Goal: Task Accomplishment & Management: Use online tool/utility

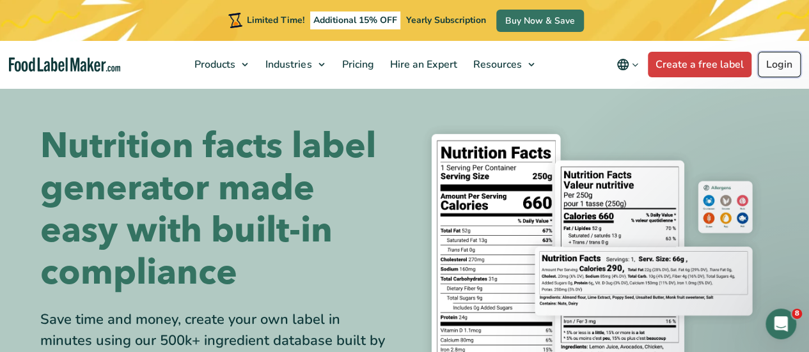
click at [776, 70] on link "Login" at bounding box center [778, 65] width 43 height 26
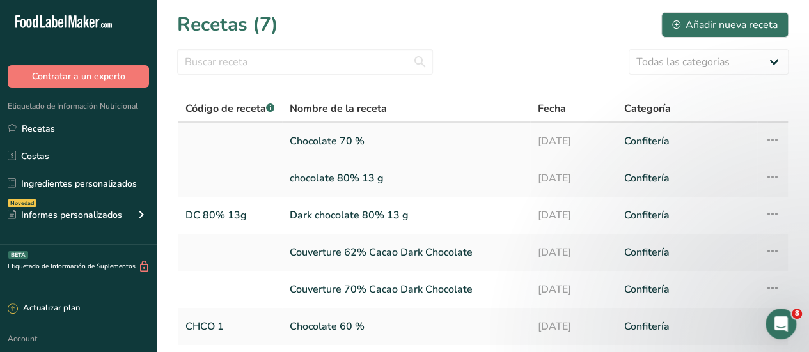
click at [336, 142] on link "Chocolate 70 %" at bounding box center [406, 141] width 233 height 27
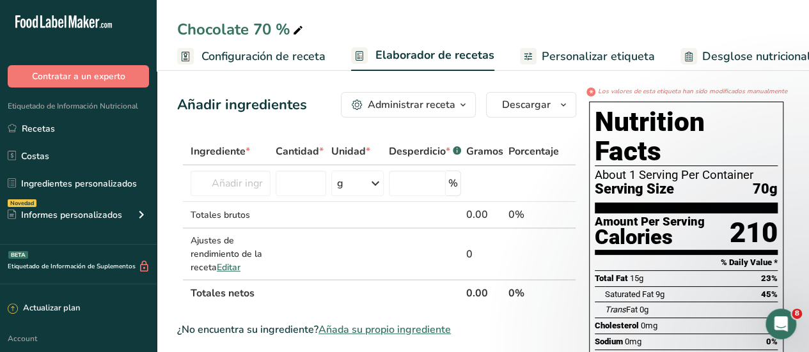
click at [602, 56] on span "Personalizar etiqueta" at bounding box center [597, 56] width 113 height 17
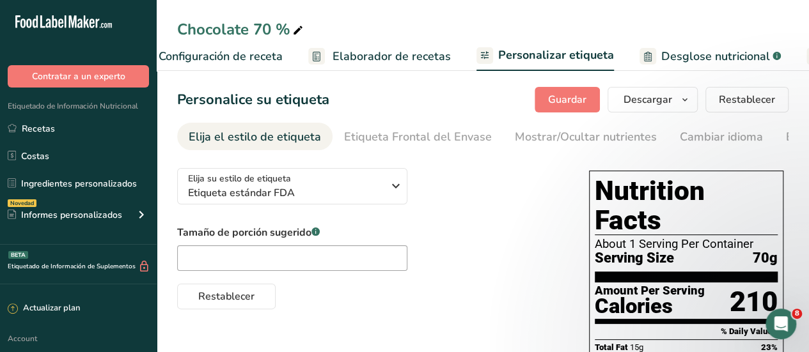
scroll to position [0, 317]
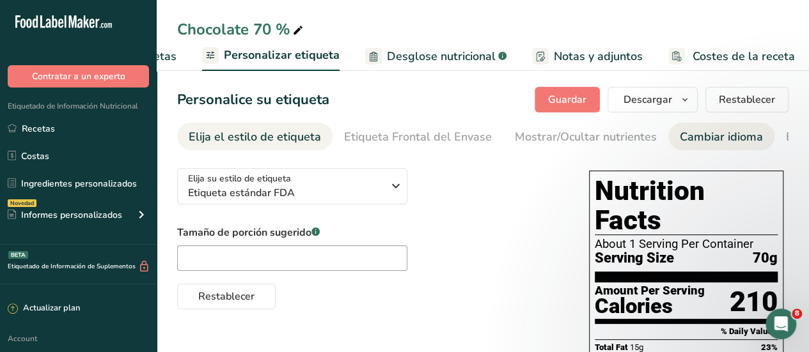
drag, startPoint x: 685, startPoint y: 136, endPoint x: 679, endPoint y: 142, distance: 9.0
click at [685, 137] on div "Cambiar idioma" at bounding box center [720, 136] width 83 height 17
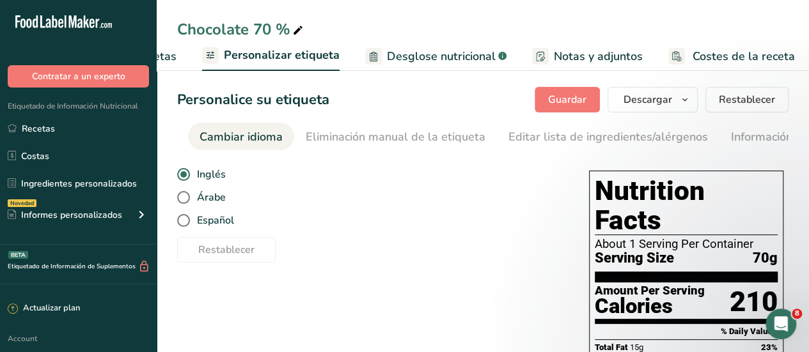
scroll to position [0, 481]
click at [184, 203] on span at bounding box center [183, 197] width 13 height 13
click at [184, 202] on input "Árabe" at bounding box center [181, 198] width 8 height 8
radio input "true"
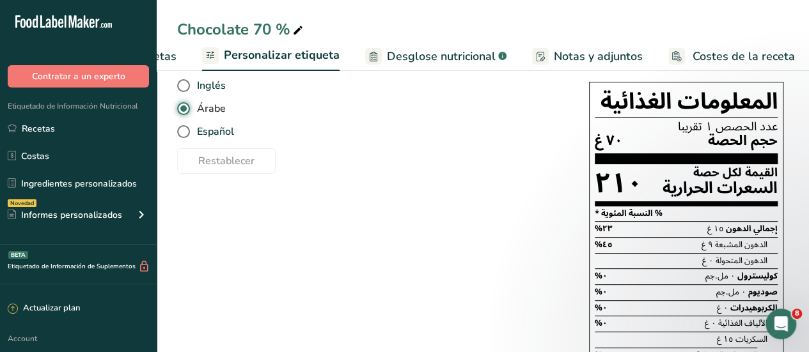
scroll to position [63, 0]
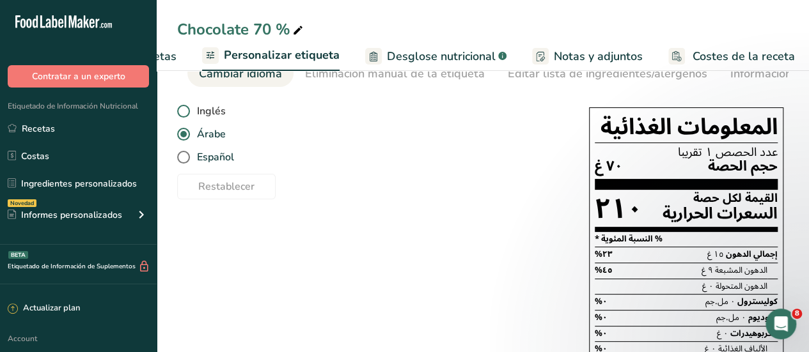
click at [188, 113] on span at bounding box center [183, 111] width 13 height 13
click at [185, 113] on input "Inglés" at bounding box center [181, 111] width 8 height 8
radio input "true"
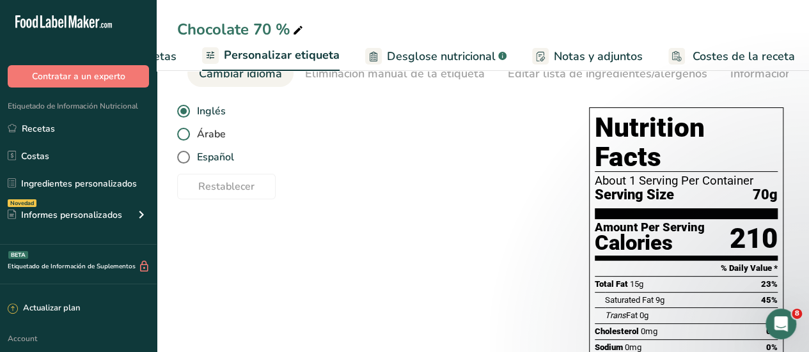
click at [184, 137] on span at bounding box center [183, 134] width 13 height 13
click at [184, 137] on input "Árabe" at bounding box center [181, 134] width 8 height 8
radio input "true"
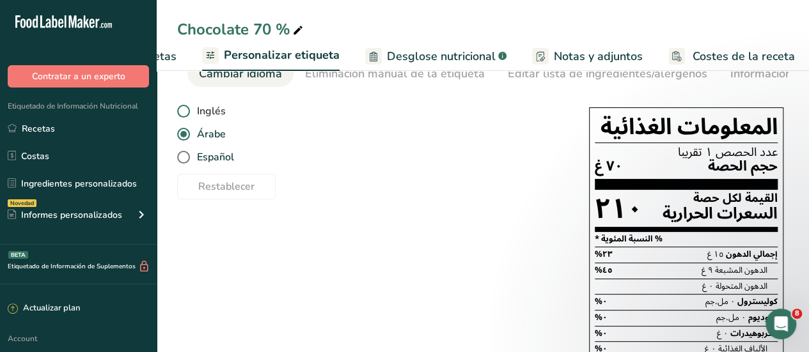
click at [182, 114] on span at bounding box center [183, 111] width 13 height 13
click at [182, 114] on input "Inglés" at bounding box center [181, 111] width 8 height 8
radio input "true"
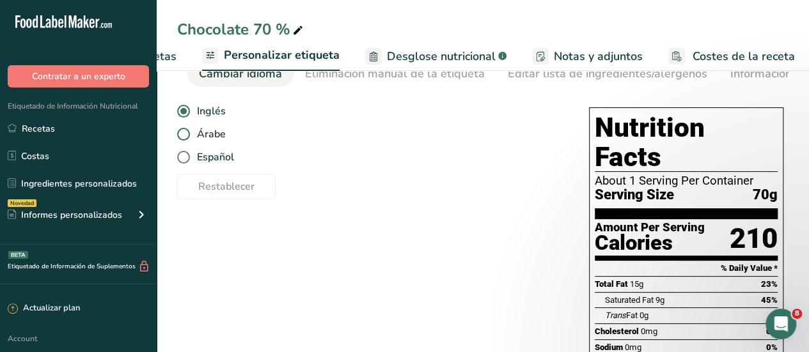
click at [183, 137] on span at bounding box center [183, 134] width 13 height 13
click at [183, 137] on input "Árabe" at bounding box center [181, 134] width 8 height 8
radio input "true"
radio input "false"
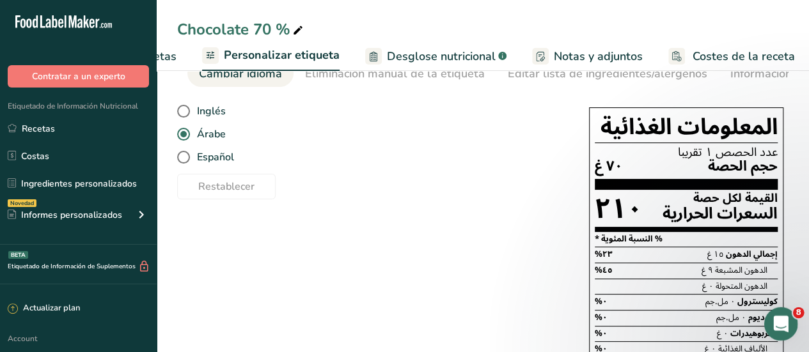
click at [793, 323] on div "Abrir Intercom Messenger" at bounding box center [778, 322] width 42 height 42
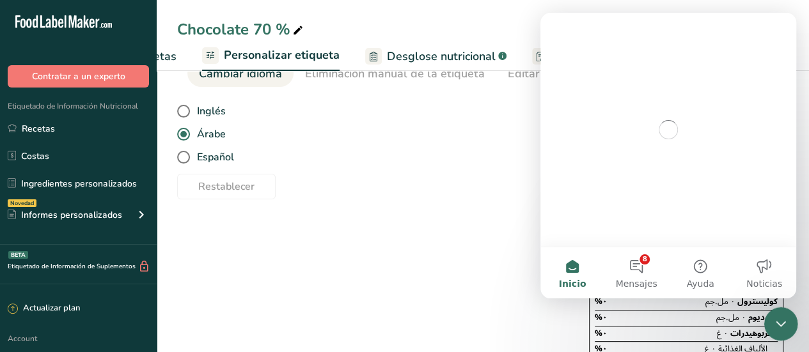
scroll to position [0, 0]
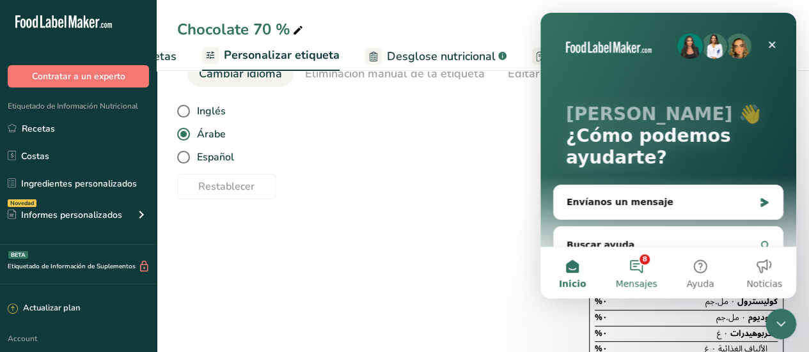
click at [640, 271] on button "8 Mensajes" at bounding box center [636, 272] width 64 height 51
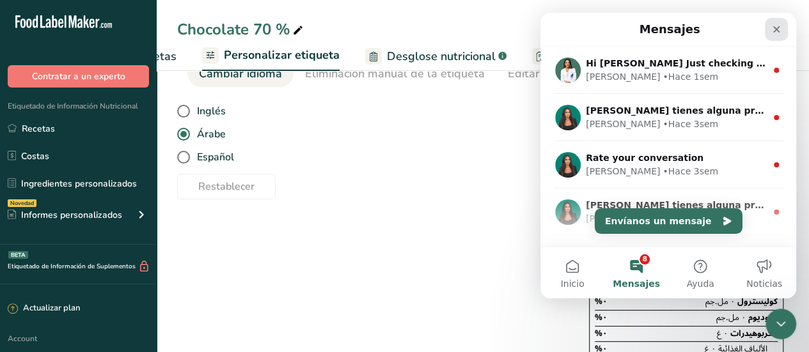
click at [780, 30] on icon "Cerrar" at bounding box center [776, 29] width 10 height 10
